Goal: Ask a question

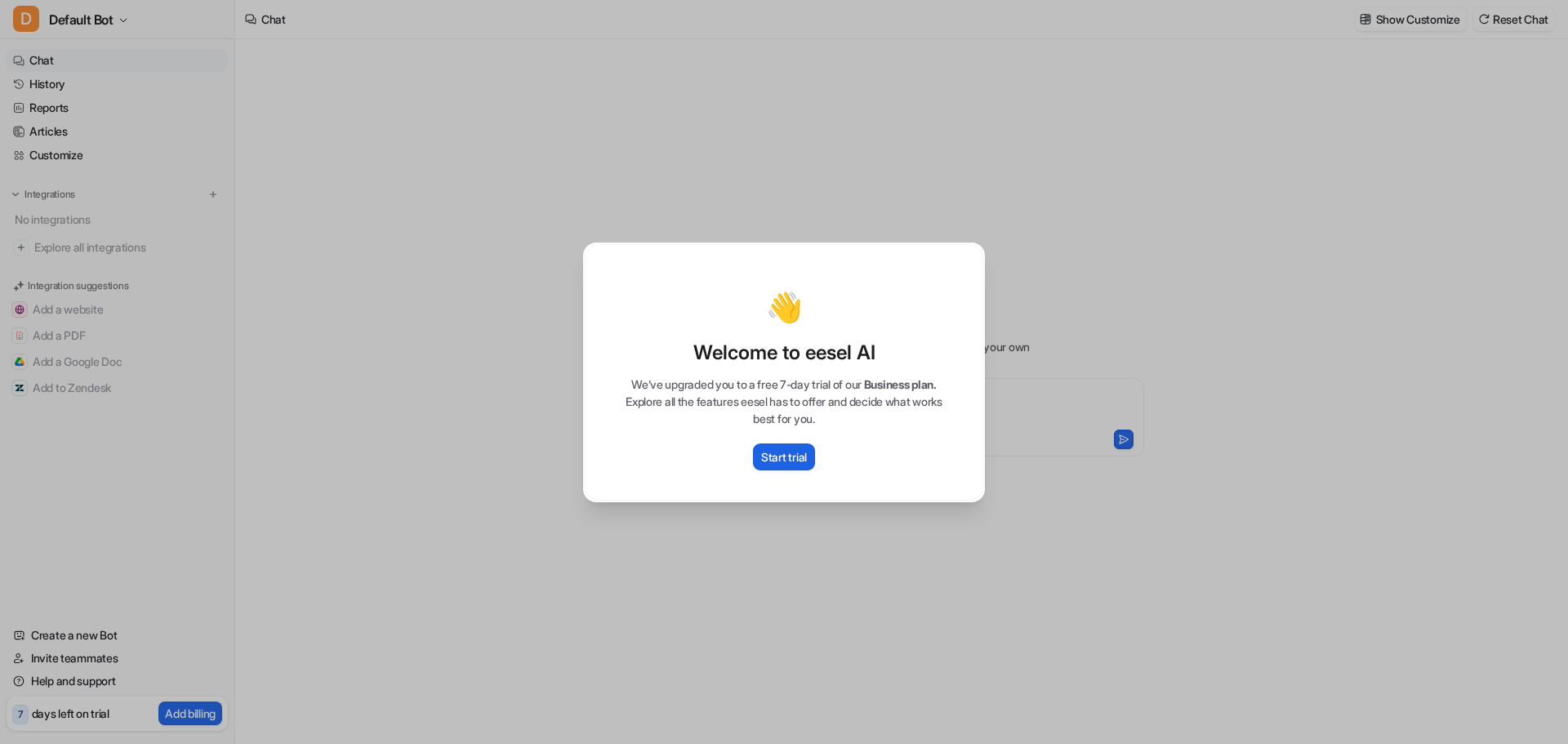
type textarea "**********"
click at [418, 439] on div "👋 Welcome to eesel AI We’ve upgraded you to a free 7-day trial of our Business …" at bounding box center [784, 372] width 1568 height 744
click at [1081, 194] on div "👋 Welcome to eesel AI We’ve upgraded you to a free 7-day trial of our Business …" at bounding box center [784, 372] width 1568 height 744
